Goal: Transaction & Acquisition: Purchase product/service

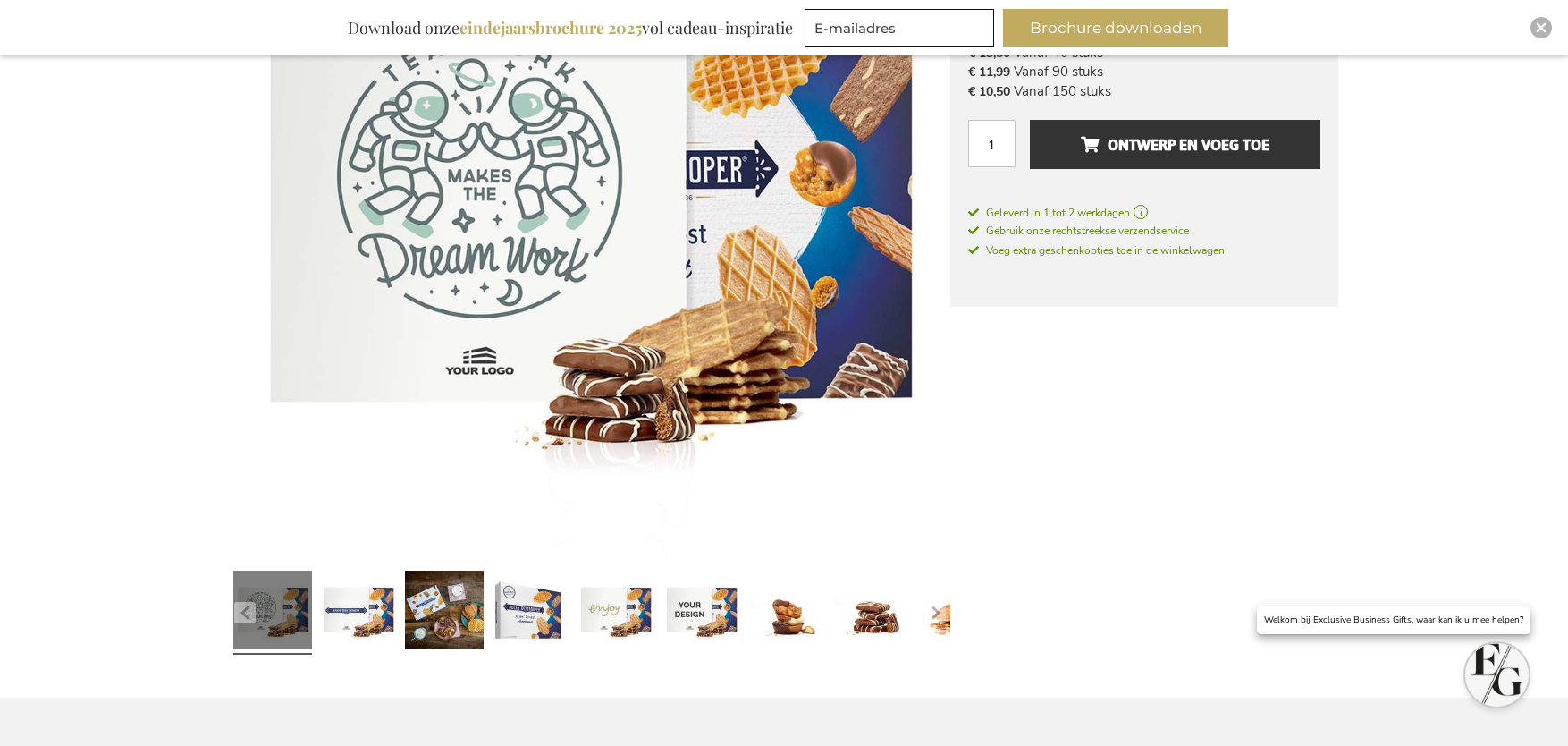
scroll to position [292, 0]
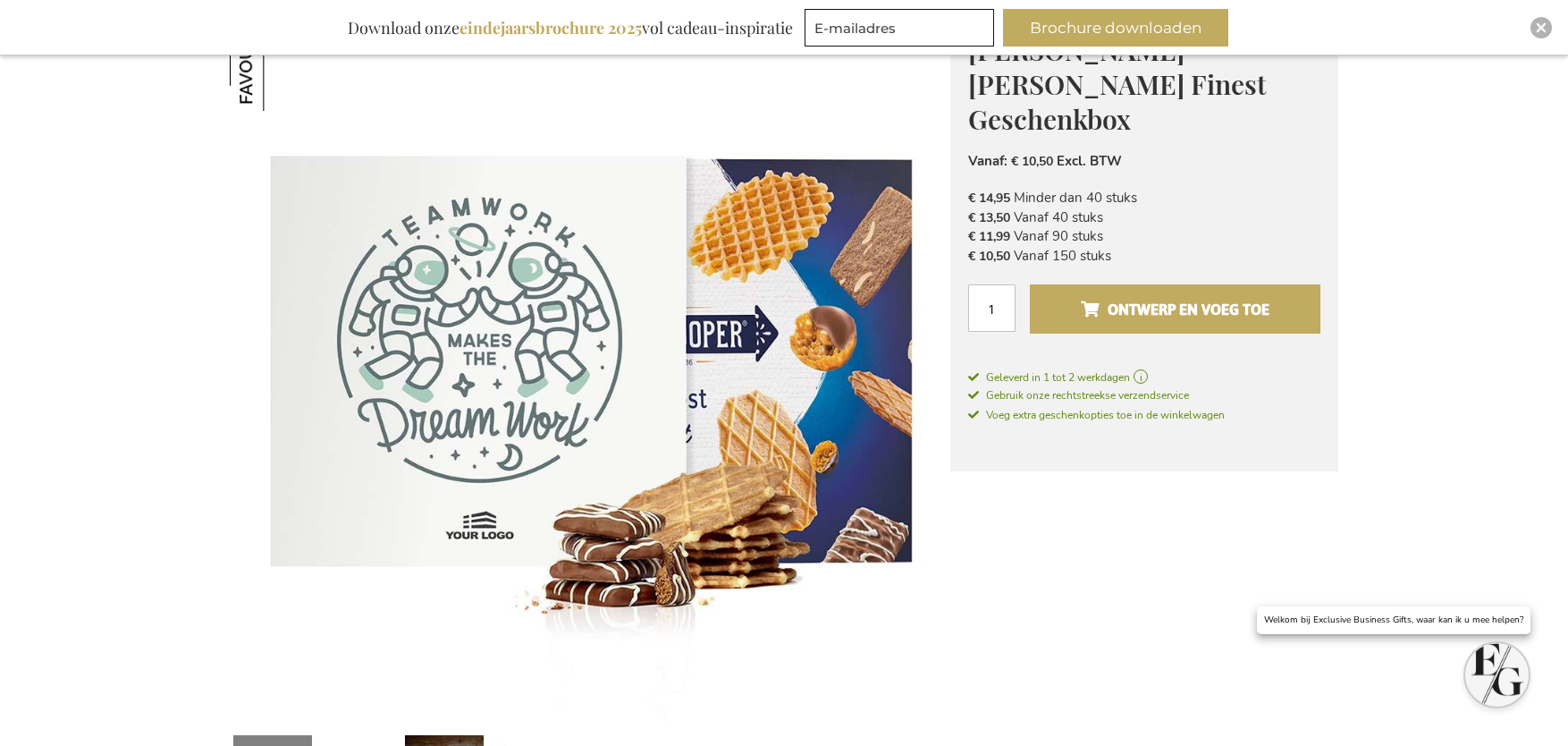
click at [1172, 295] on span "Ontwerp en voeg toe" at bounding box center [1175, 309] width 189 height 29
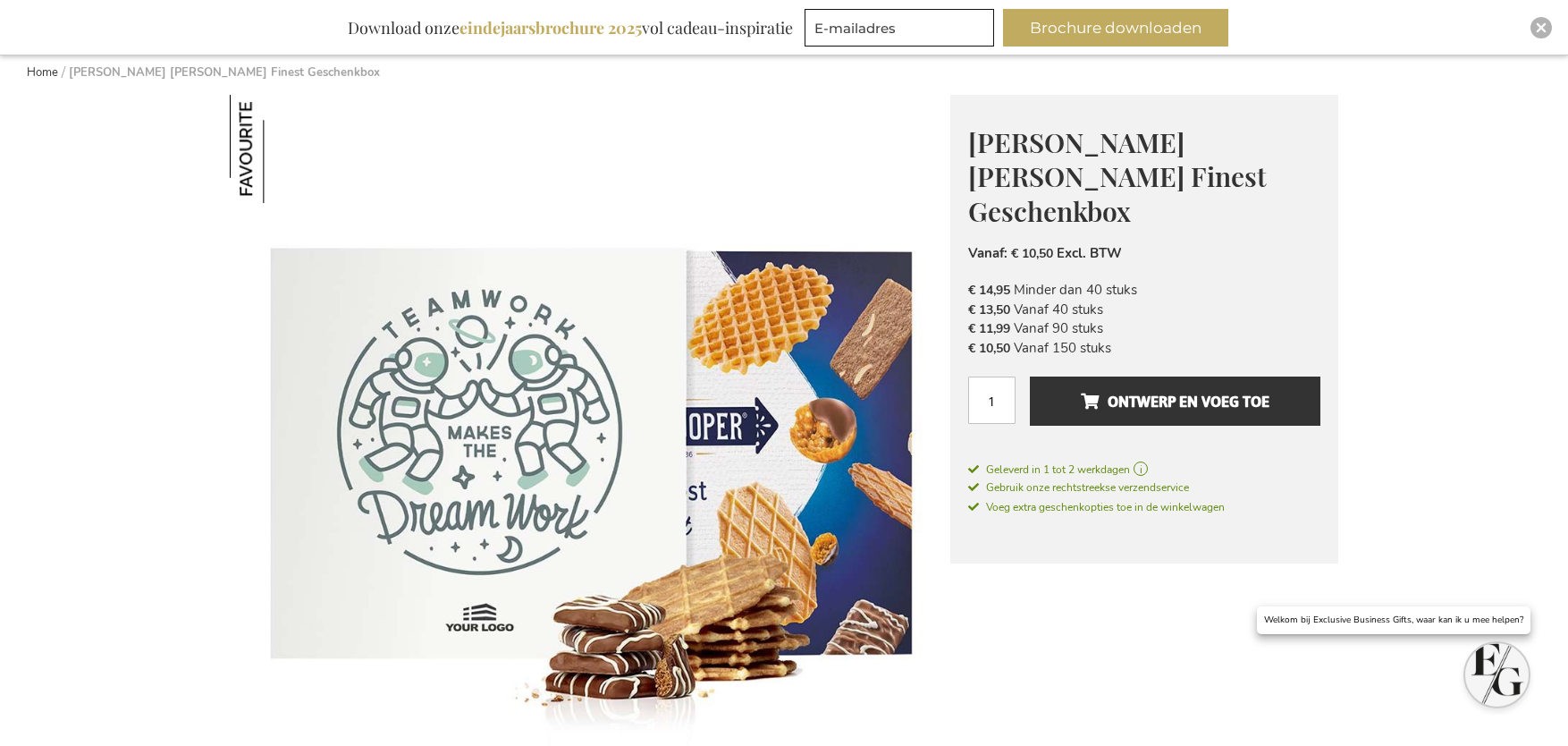
scroll to position [201, 0]
click at [995, 375] on input "1" at bounding box center [992, 399] width 48 height 48
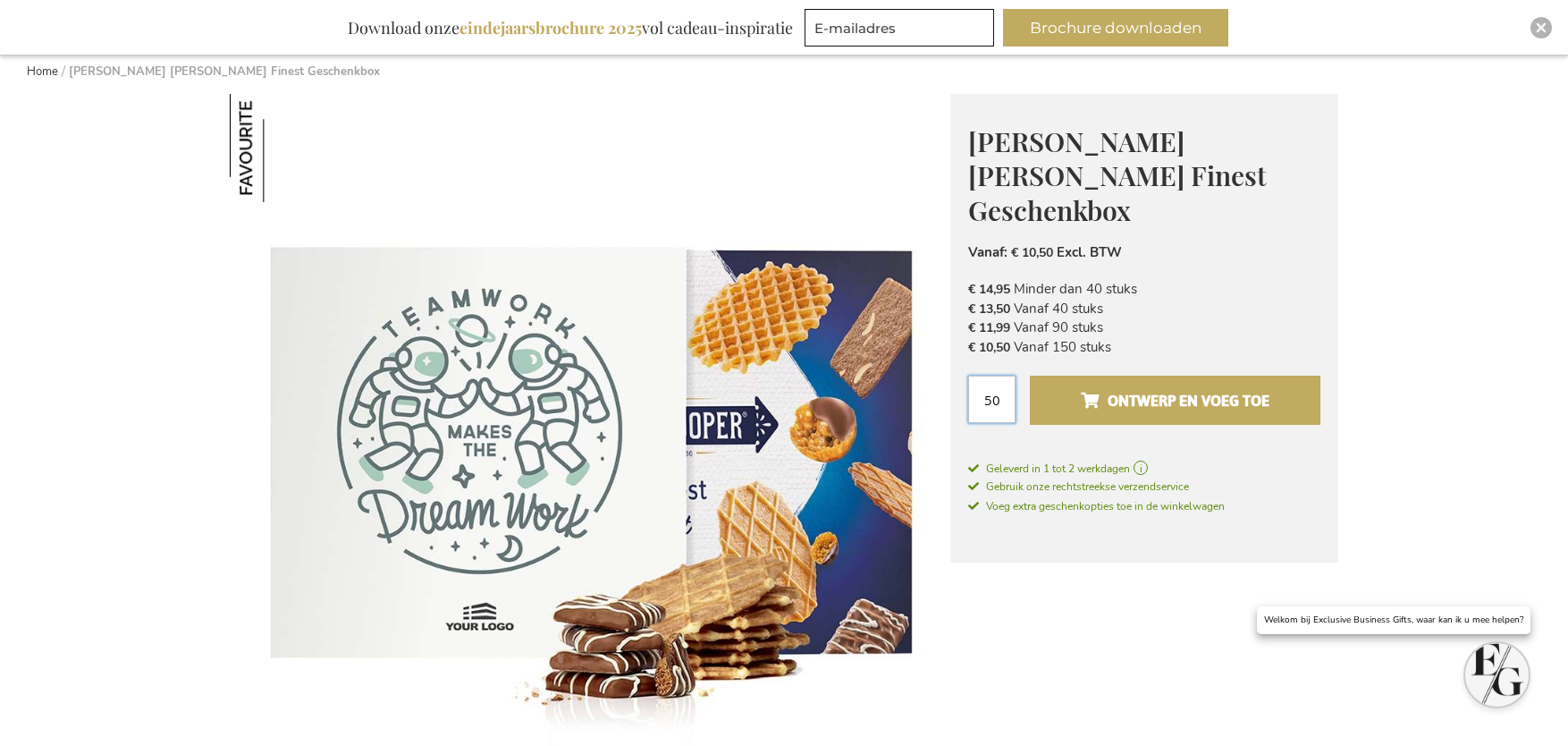
type input "50"
click at [1226, 387] on span "Ontwerp en voeg toe" at bounding box center [1175, 401] width 189 height 29
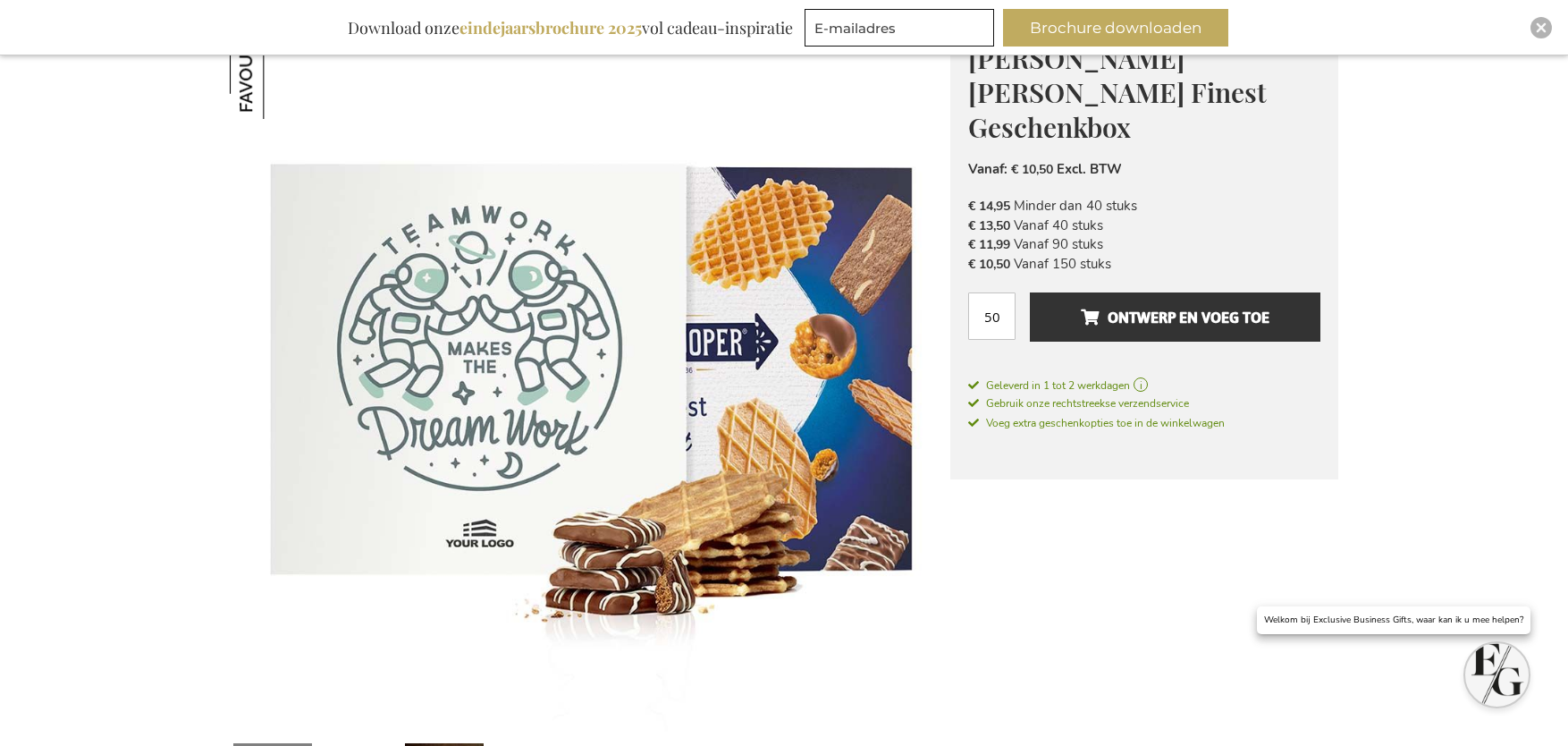
scroll to position [285, 0]
click at [641, 529] on img at bounding box center [590, 371] width 720 height 721
click at [642, 529] on img at bounding box center [590, 371] width 720 height 721
click at [641, 529] on img at bounding box center [590, 371] width 720 height 721
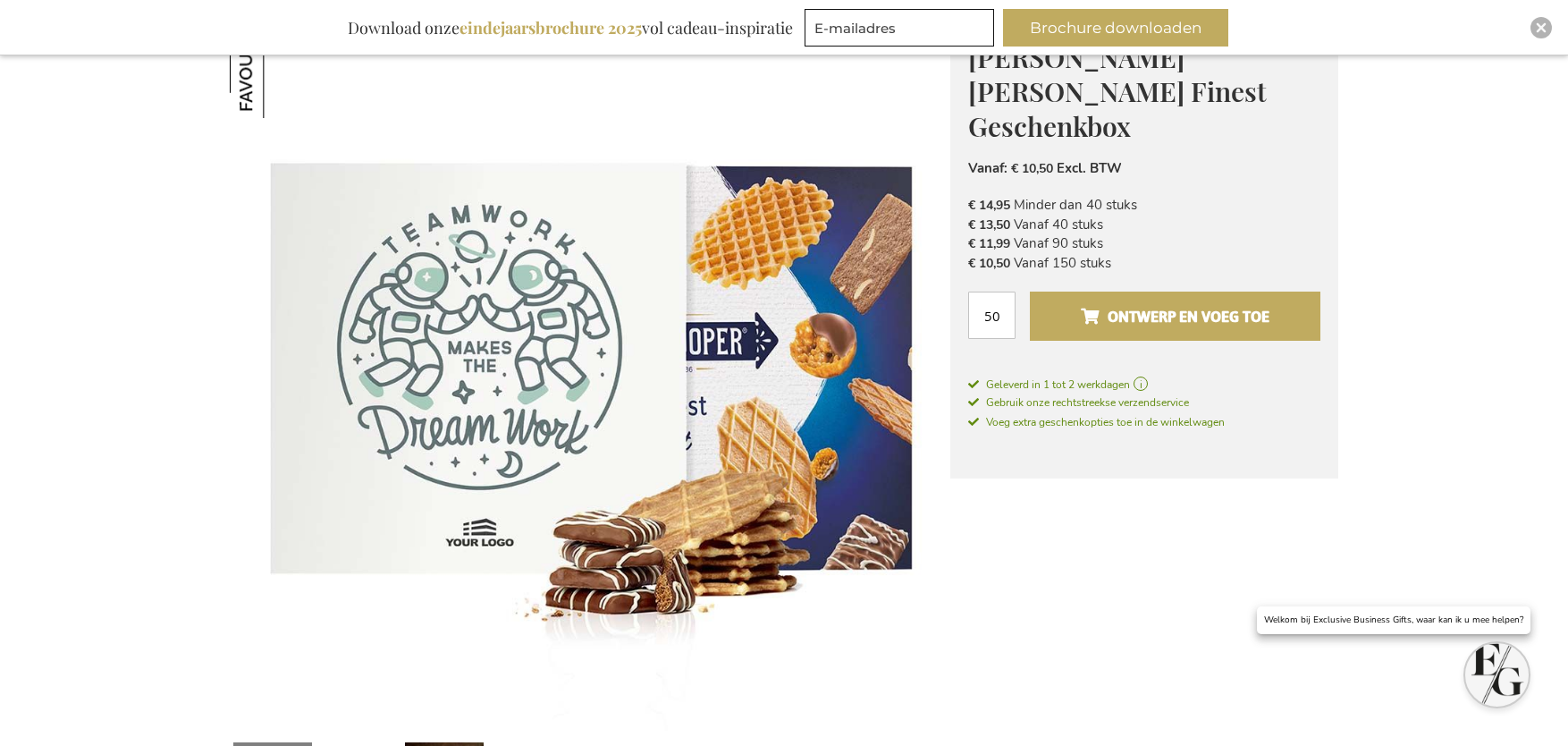
click at [1129, 302] on span "Ontwerp en voeg toe" at bounding box center [1175, 316] width 189 height 29
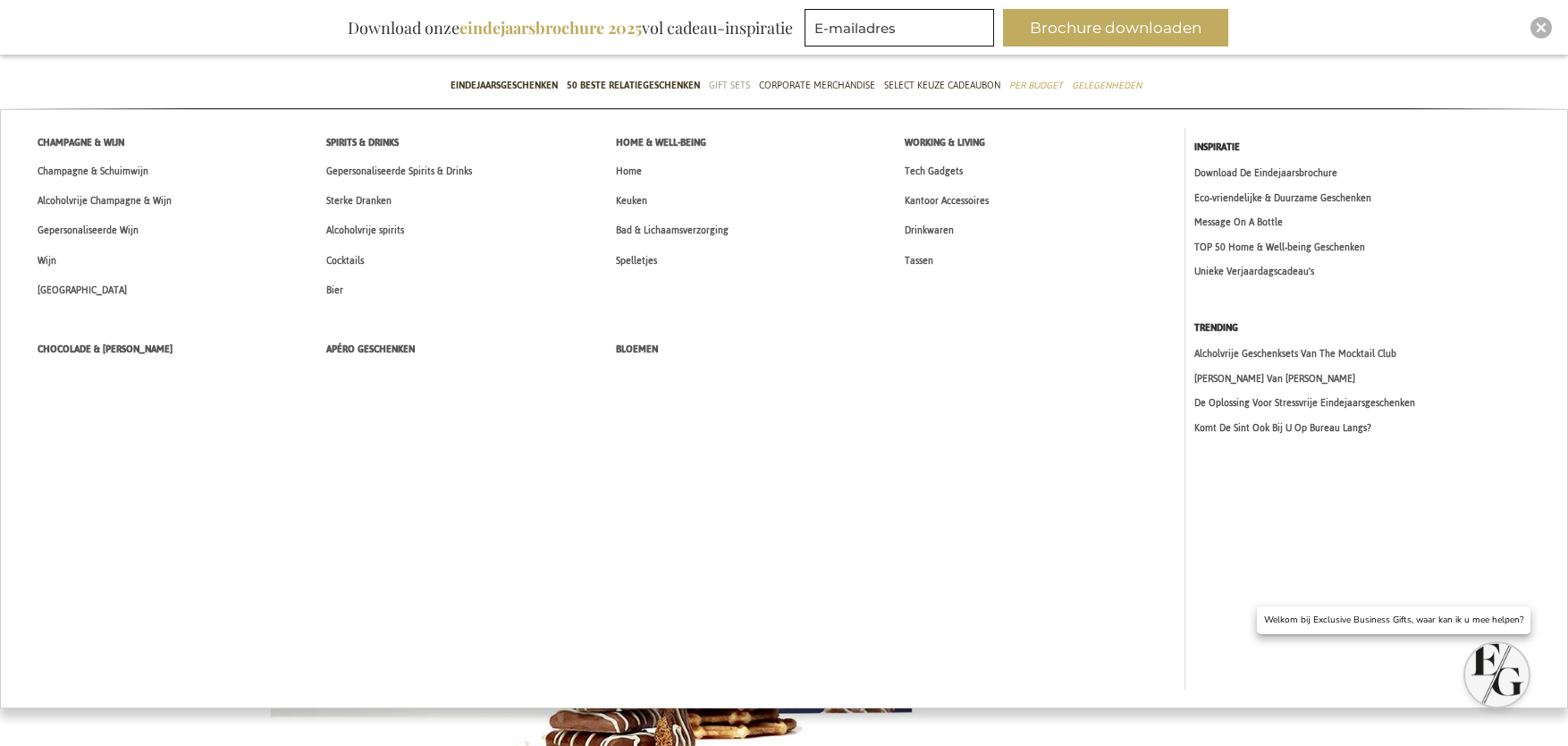
scroll to position [209, 0]
